Goal: Task Accomplishment & Management: Manage account settings

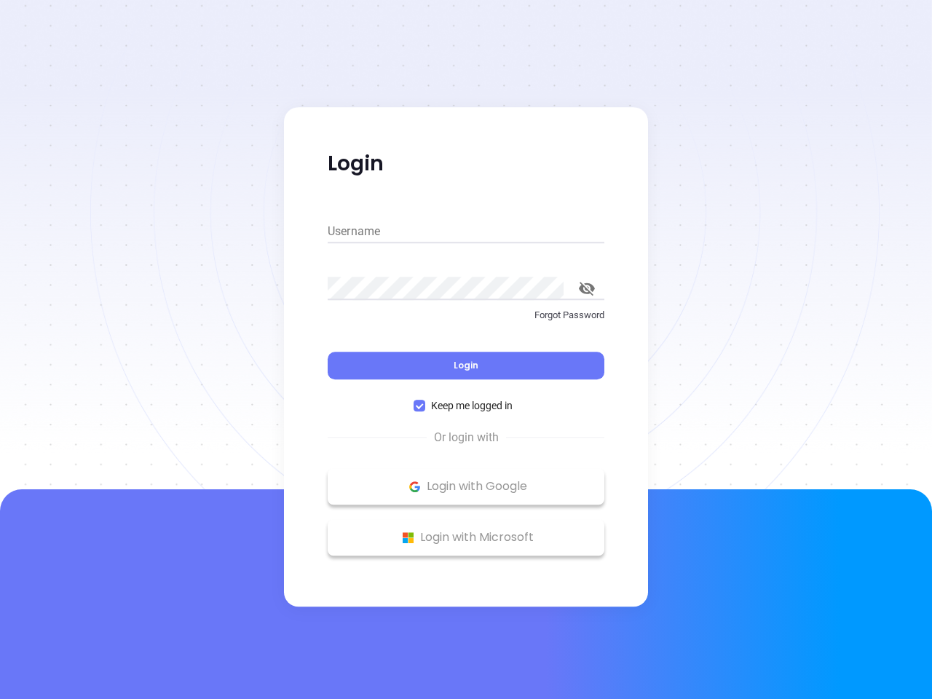
click at [466, 349] on div "Login" at bounding box center [466, 356] width 277 height 45
click at [466, 231] on input "Username" at bounding box center [466, 231] width 277 height 23
click at [587, 288] on icon "toggle password visibility" at bounding box center [587, 289] width 16 height 14
click at [466, 365] on span "Login" at bounding box center [465, 365] width 25 height 12
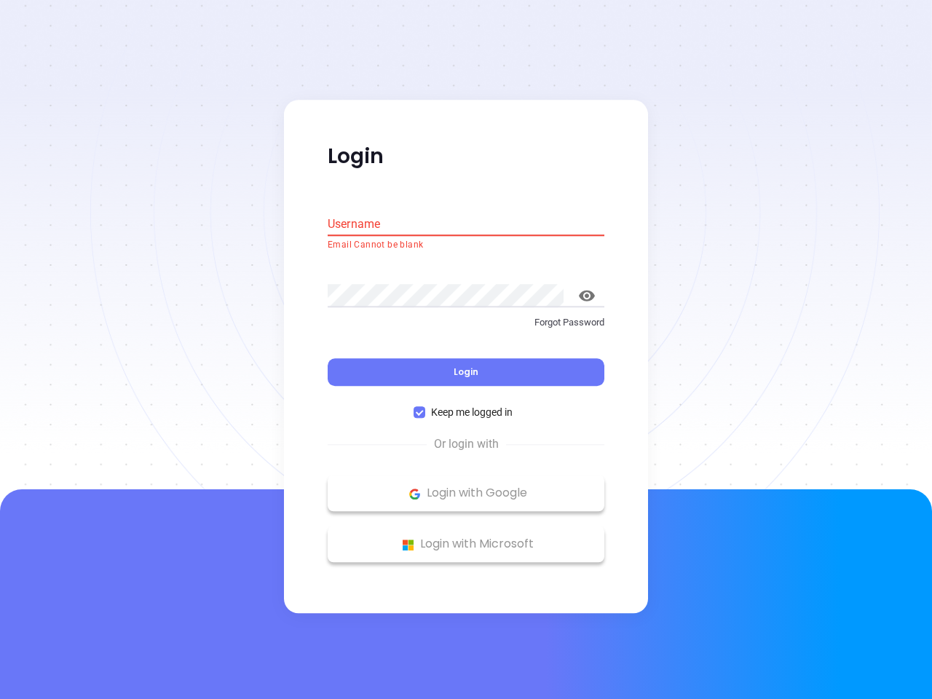
click at [466, 405] on span "Keep me logged in" at bounding box center [471, 413] width 93 height 16
click at [425, 407] on input "Keep me logged in" at bounding box center [419, 413] width 12 height 12
checkbox input "false"
click at [466, 486] on p "Login with Google" at bounding box center [466, 494] width 262 height 22
click at [466, 537] on p "Login with Microsoft" at bounding box center [466, 545] width 262 height 22
